Goal: Task Accomplishment & Management: Use online tool/utility

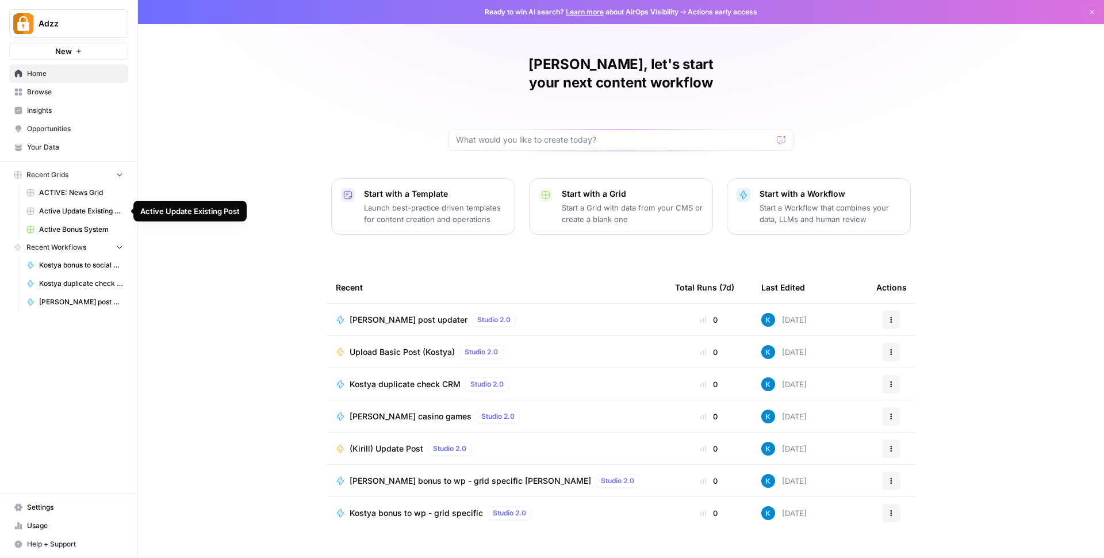
click at [78, 209] on span "Active Update Existing Post" at bounding box center [81, 211] width 84 height 10
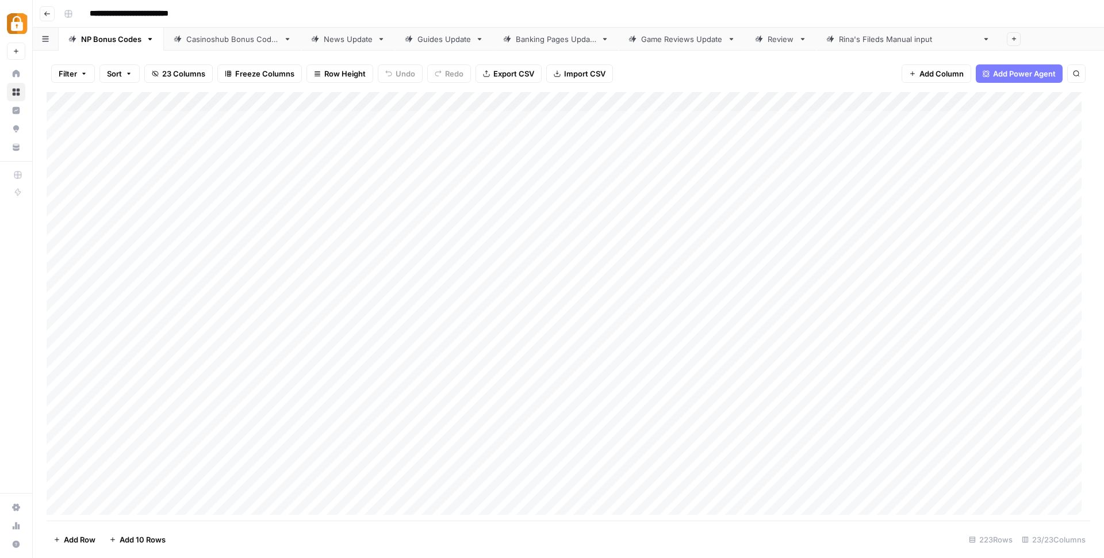
click at [232, 43] on div "Casinoshub Bonus Codes" at bounding box center [232, 39] width 93 height 12
click at [227, 293] on div "Add Column" at bounding box center [569, 307] width 1044 height 431
click at [226, 301] on div "Add Column" at bounding box center [569, 307] width 1044 height 431
click at [409, 485] on div "Add Column" at bounding box center [569, 307] width 1044 height 431
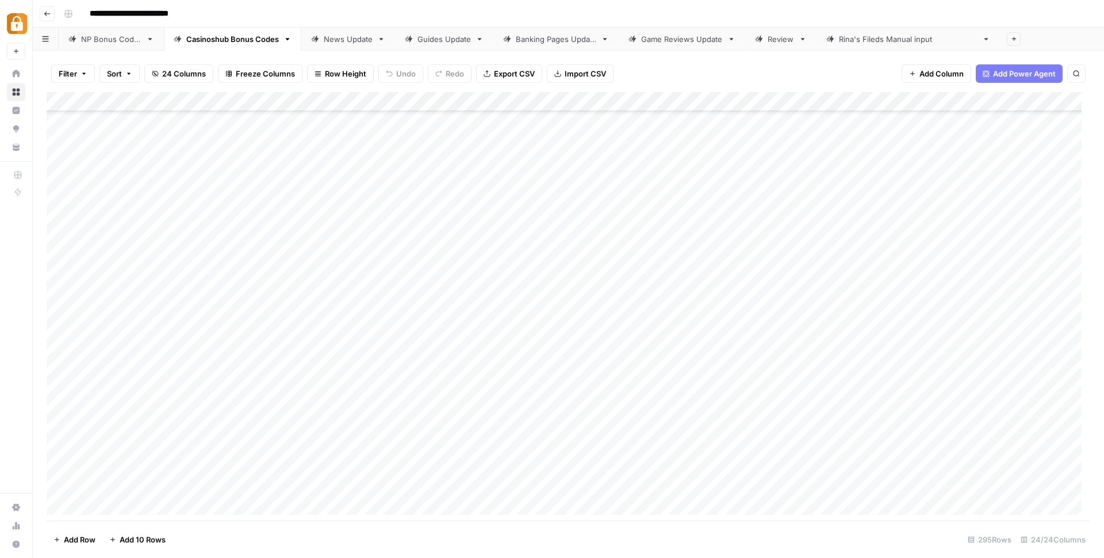
click at [450, 96] on div "Add Column" at bounding box center [569, 307] width 1044 height 431
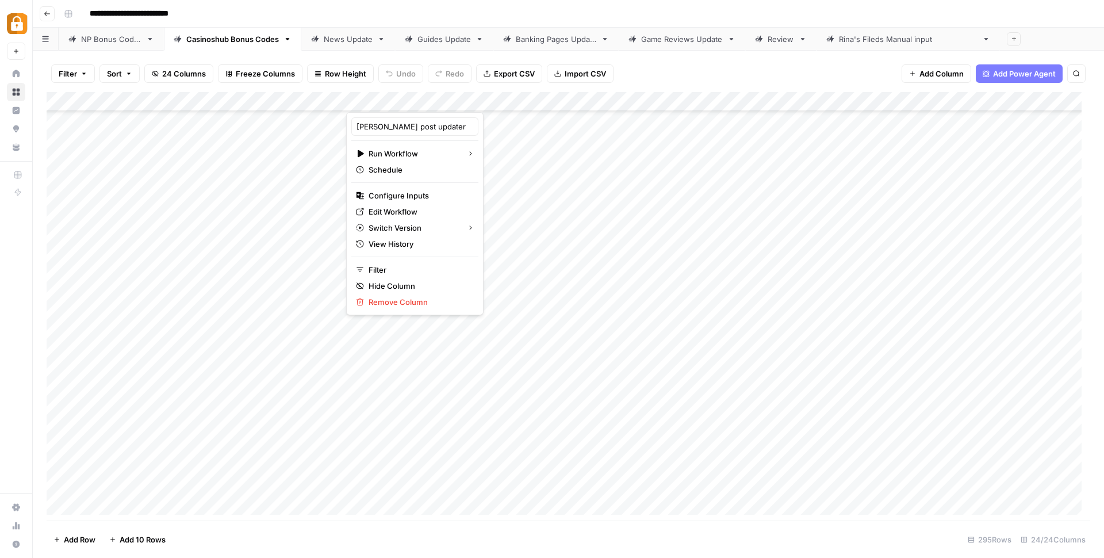
click at [496, 55] on div "Filter Sort 24 Columns Freeze Columns Row Height Undo Redo Export CSV Import CS…" at bounding box center [568, 304] width 1071 height 507
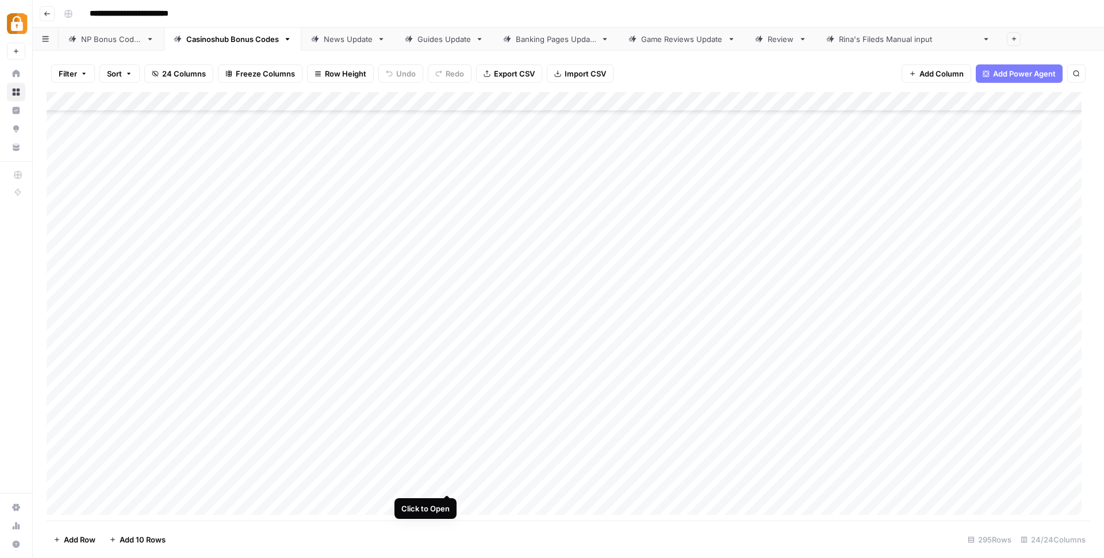
click at [446, 479] on div "Add Column" at bounding box center [569, 307] width 1044 height 431
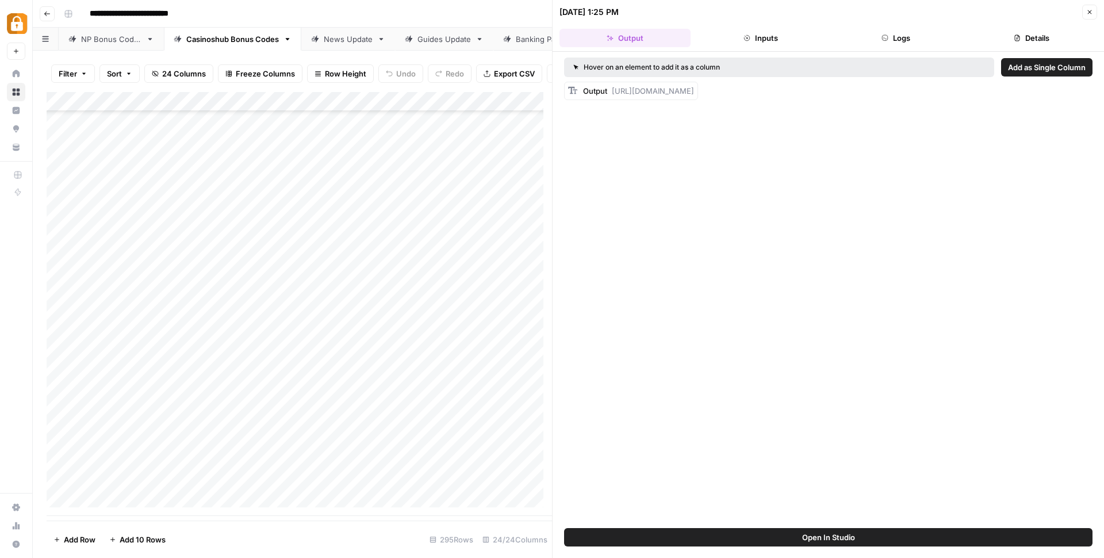
click at [857, 33] on button "Logs" at bounding box center [896, 38] width 131 height 18
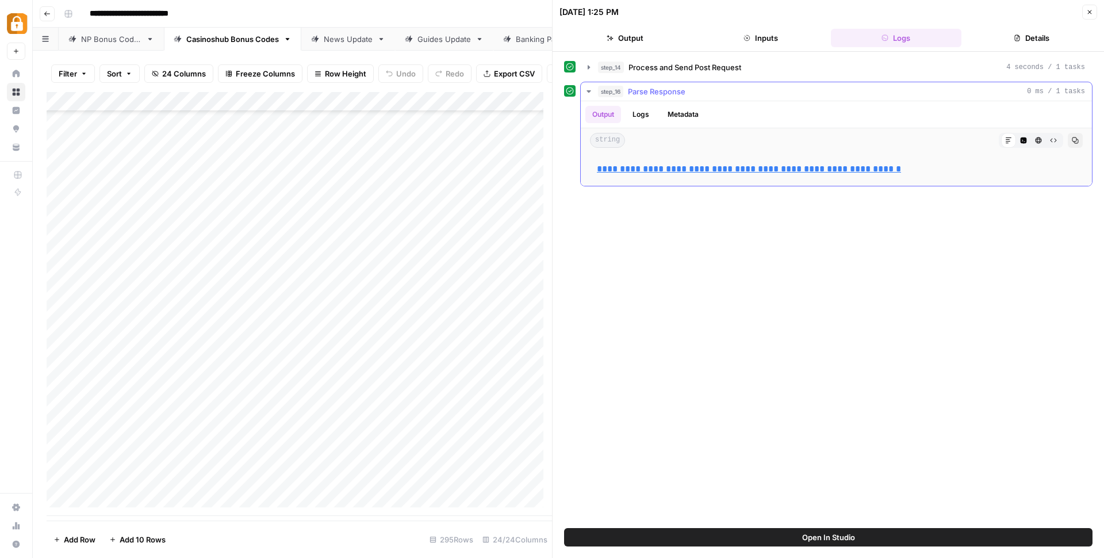
click at [641, 114] on button "Logs" at bounding box center [641, 114] width 30 height 17
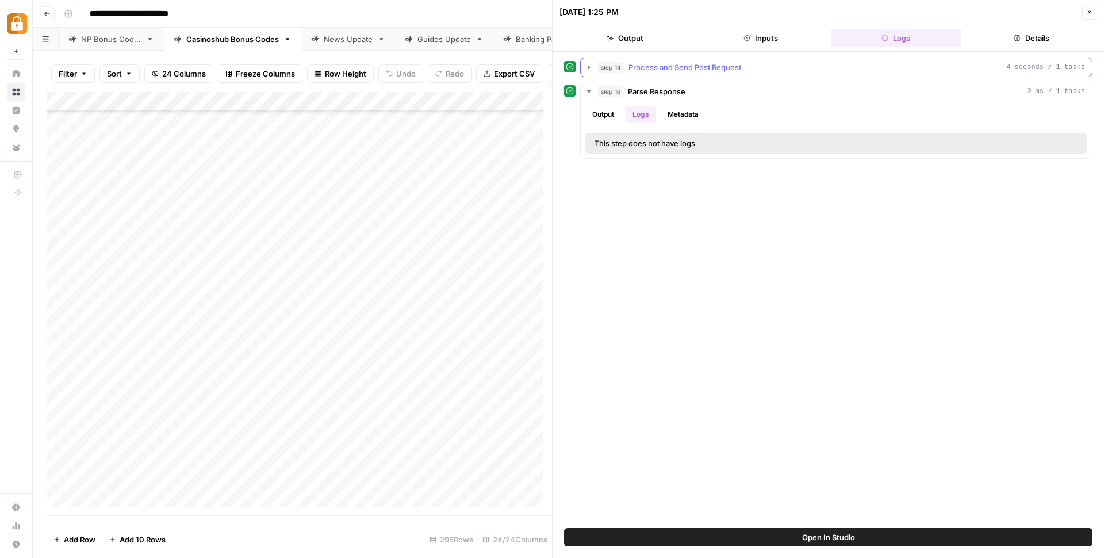
click at [592, 67] on icon "button" at bounding box center [588, 67] width 9 height 9
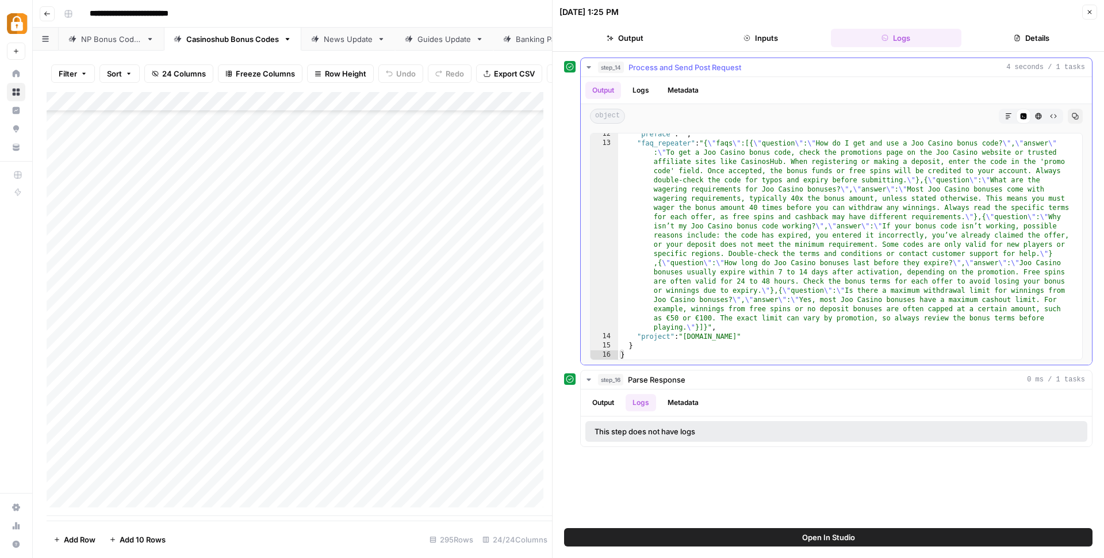
scroll to position [65, 0]
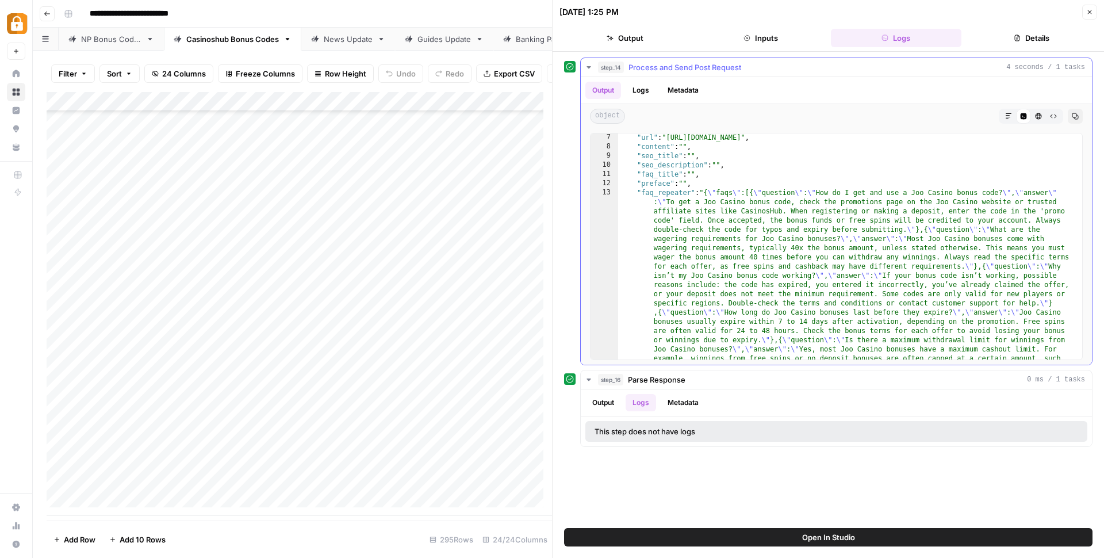
type textarea "**********"
drag, startPoint x: 704, startPoint y: 193, endPoint x: 746, endPoint y: 196, distance: 41.5
click at [746, 196] on div ""url" : "[URL][DOMAIN_NAME]" , "content" : "" , "seo_title" : "" , "seo_descrip…" at bounding box center [845, 347] width 455 height 428
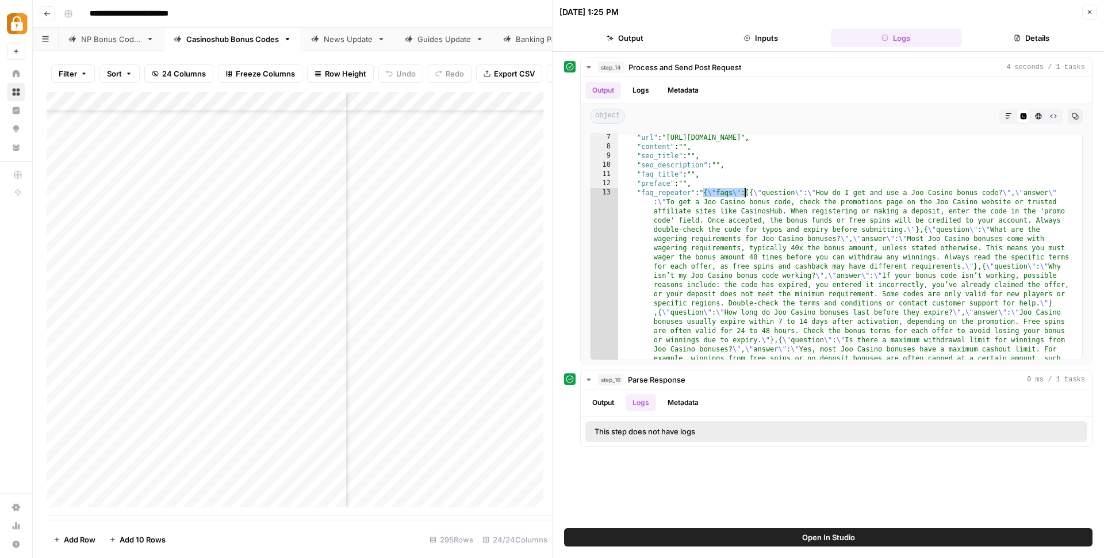
scroll to position [5391, 1491]
click at [459, 482] on div "Add Column" at bounding box center [299, 304] width 505 height 424
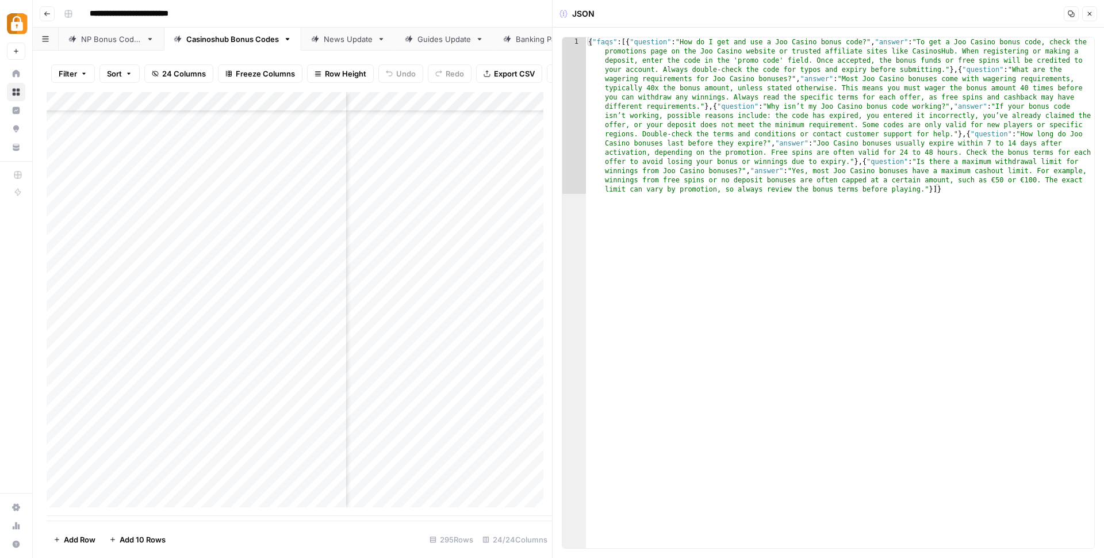
type textarea "**********"
drag, startPoint x: 619, startPoint y: 41, endPoint x: 562, endPoint y: 42, distance: 56.9
click at [562, 42] on div "**********" at bounding box center [828, 293] width 533 height 512
click at [805, 192] on div "{ "faqs" : [{ "question" : "How do I get and use a Joo Casino bonus code?" , "a…" at bounding box center [840, 449] width 508 height 824
click at [972, 194] on div "{ "faqs" : [{ "question" : "How do I get and use a Joo Casino bonus code?" , "a…" at bounding box center [840, 449] width 508 height 824
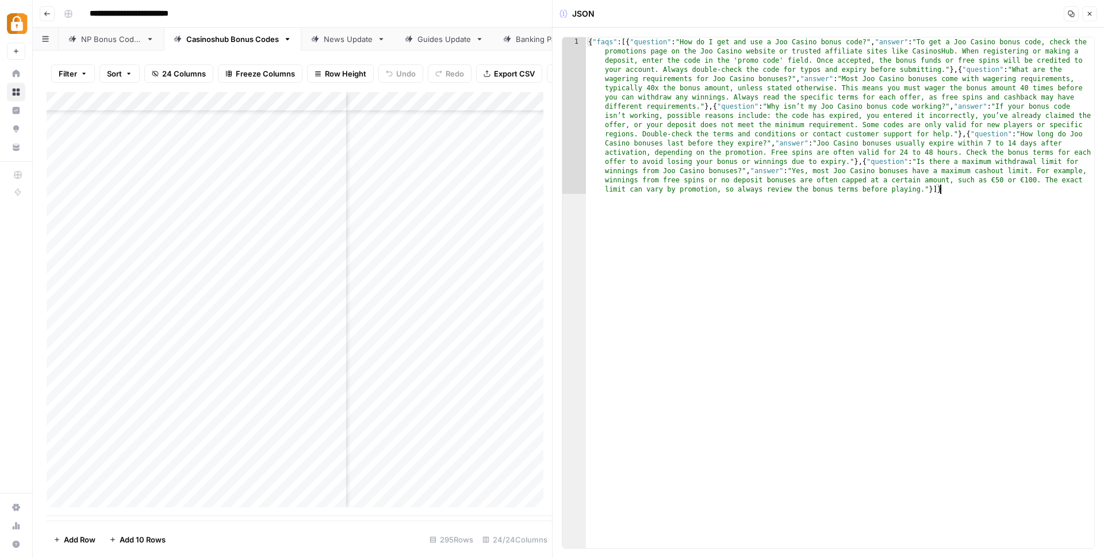
click at [921, 241] on div "{ "faqs" : [{ "question" : "How do I get and use a Joo Casino bonus code?" , "a…" at bounding box center [840, 449] width 508 height 824
